Goal: Find specific page/section: Find specific page/section

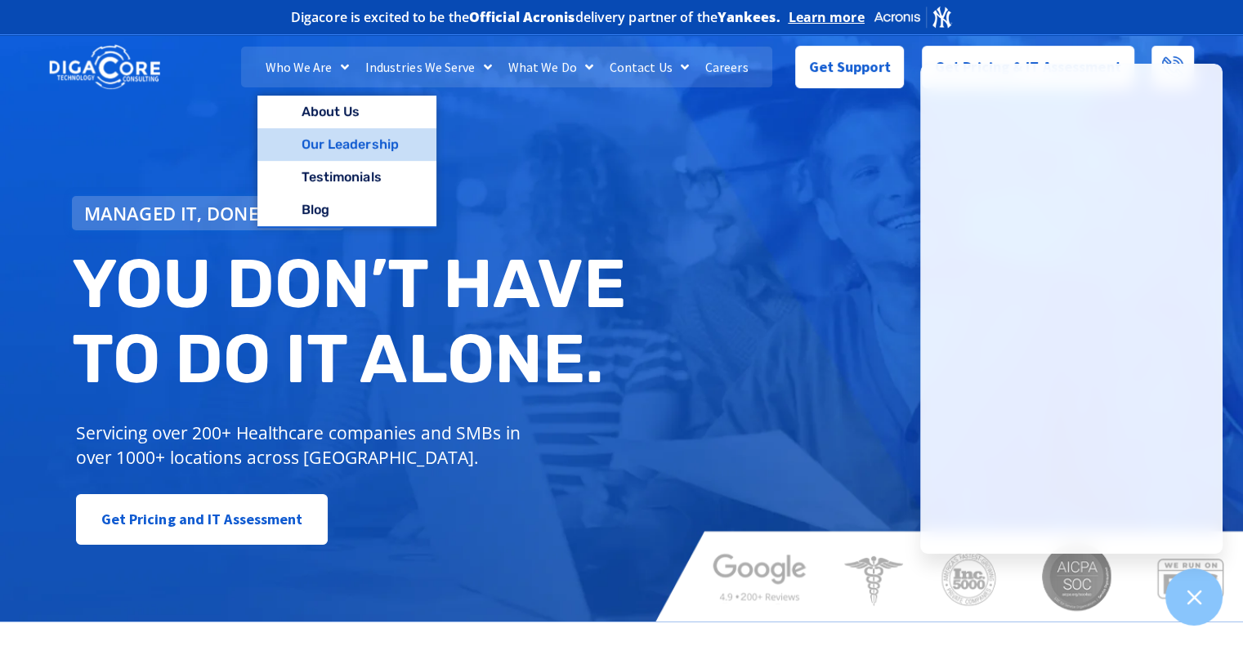
click at [338, 136] on link "Our Leadership" at bounding box center [346, 144] width 179 height 33
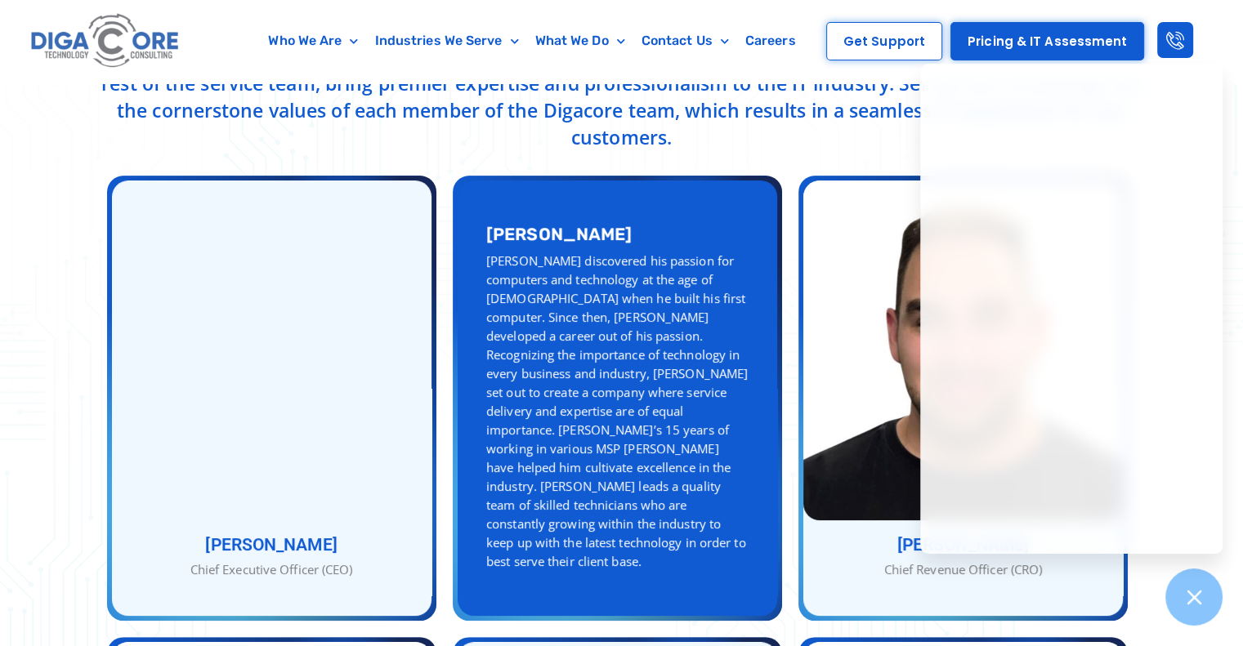
scroll to position [572, 0]
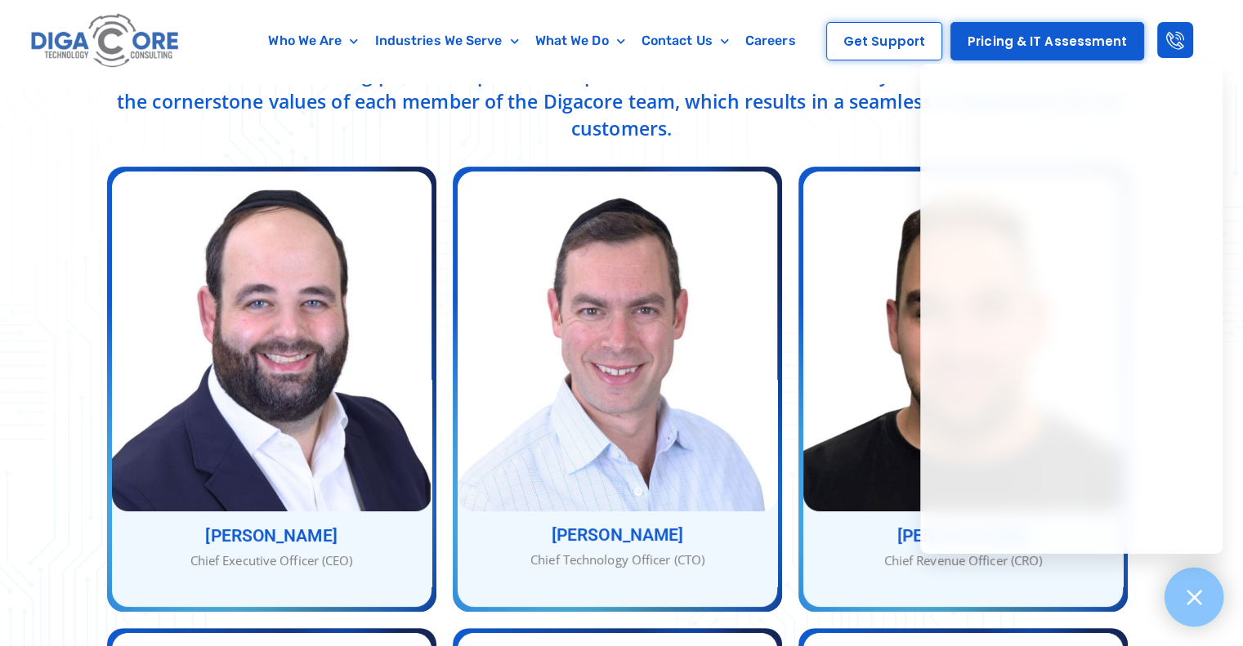
click at [1203, 595] on icon at bounding box center [1193, 597] width 21 height 21
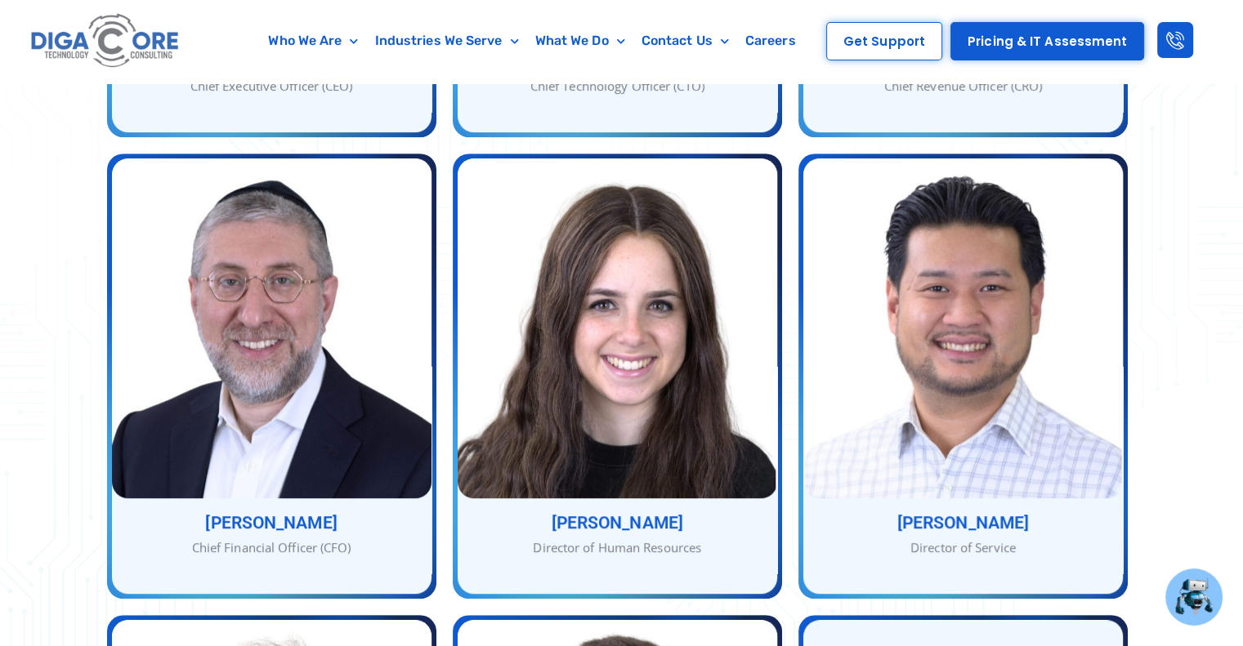
scroll to position [1062, 0]
